Goal: Find specific page/section: Find specific page/section

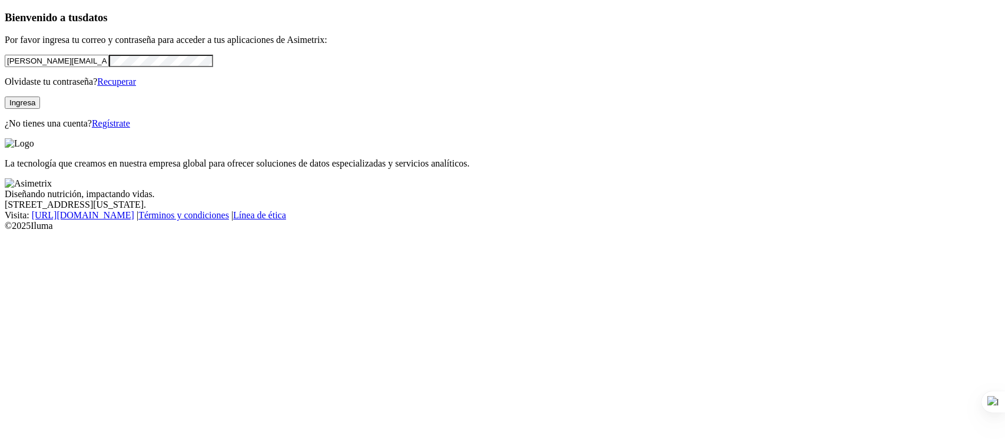
click at [40, 109] on button "Ingresa" at bounding box center [22, 103] width 35 height 12
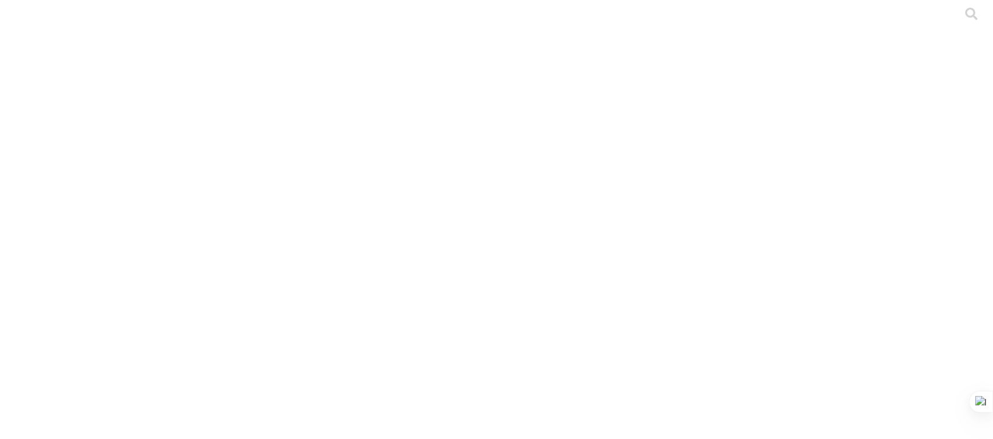
click at [835, 97] on div at bounding box center [507, 219] width 1005 height 439
